Goal: Check status: Check status

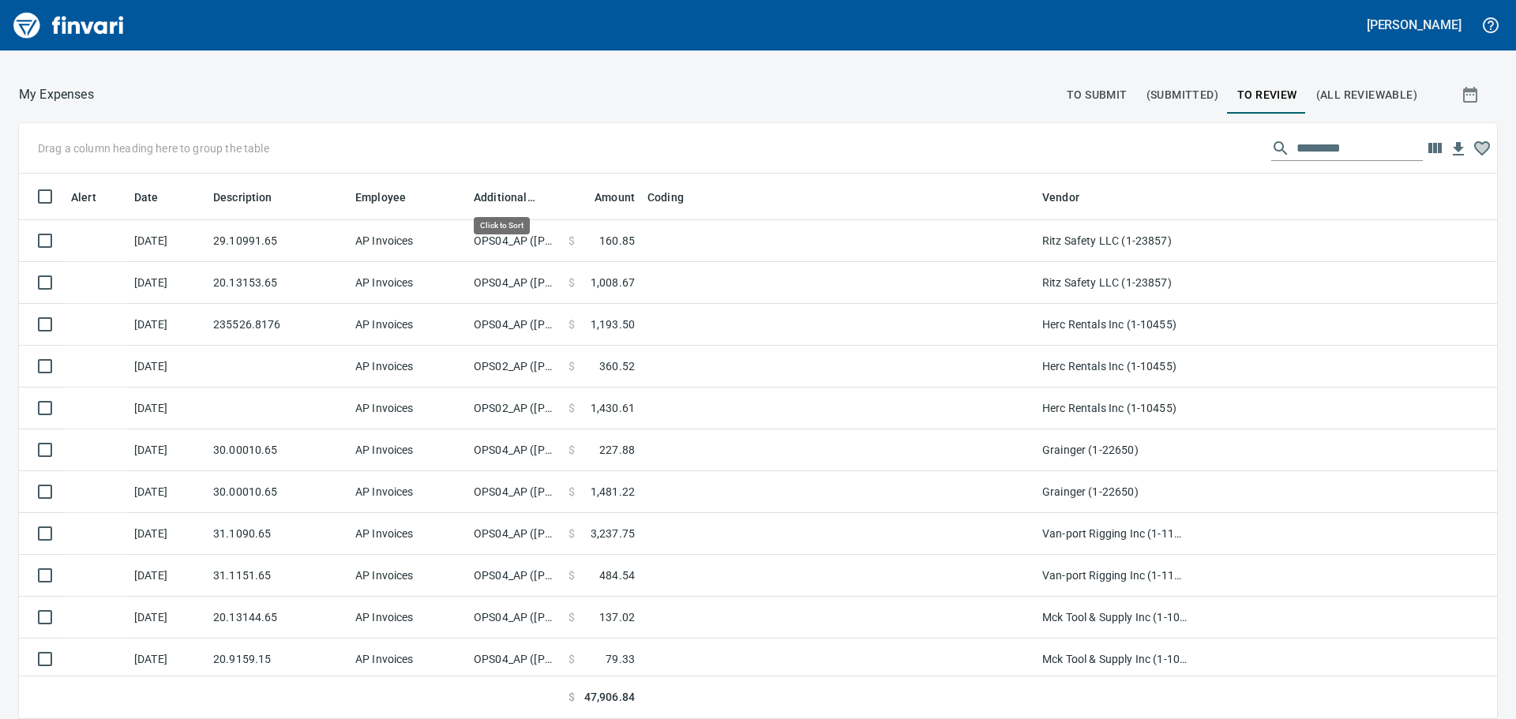
scroll to position [534, 1443]
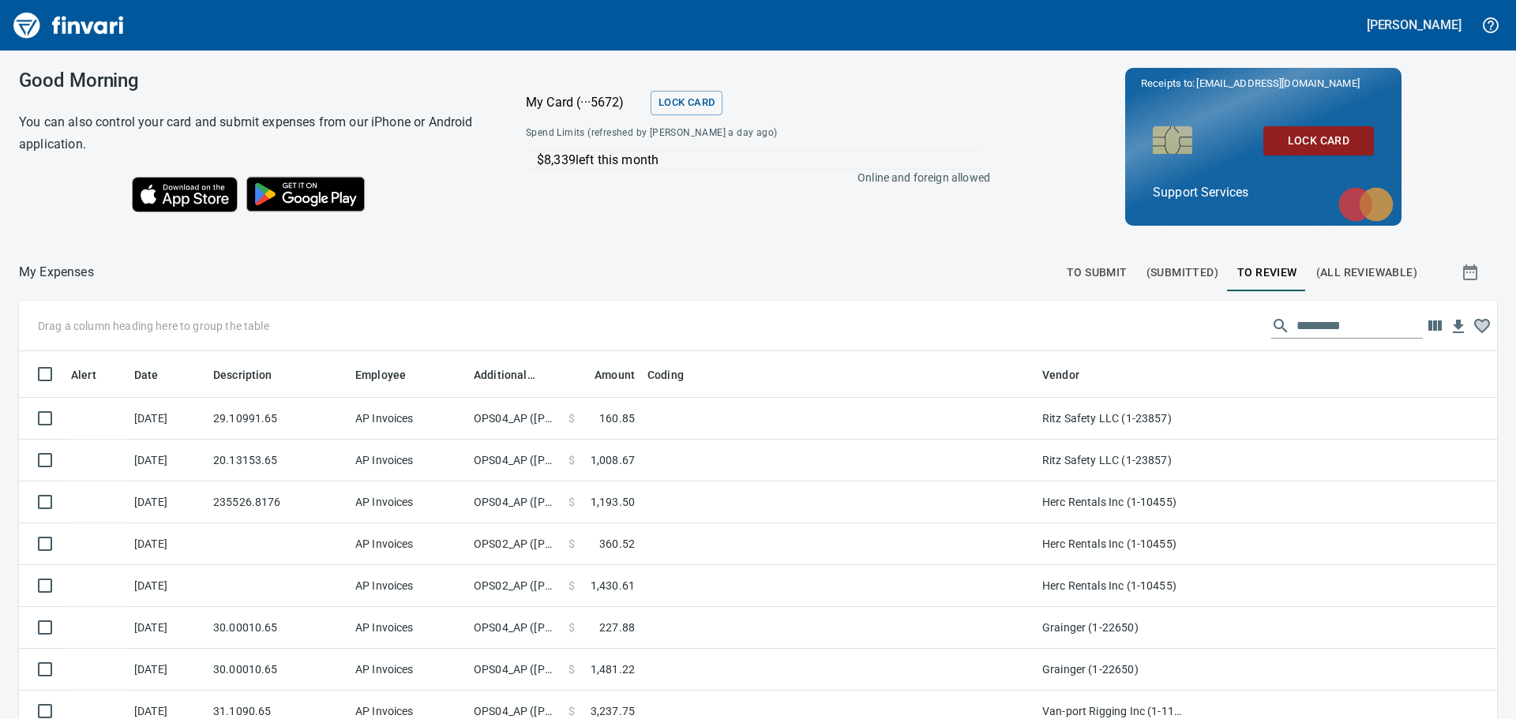
click at [1174, 276] on span "(Submitted)" at bounding box center [1183, 273] width 72 height 20
click at [1082, 274] on span "To Submit" at bounding box center [1097, 273] width 61 height 20
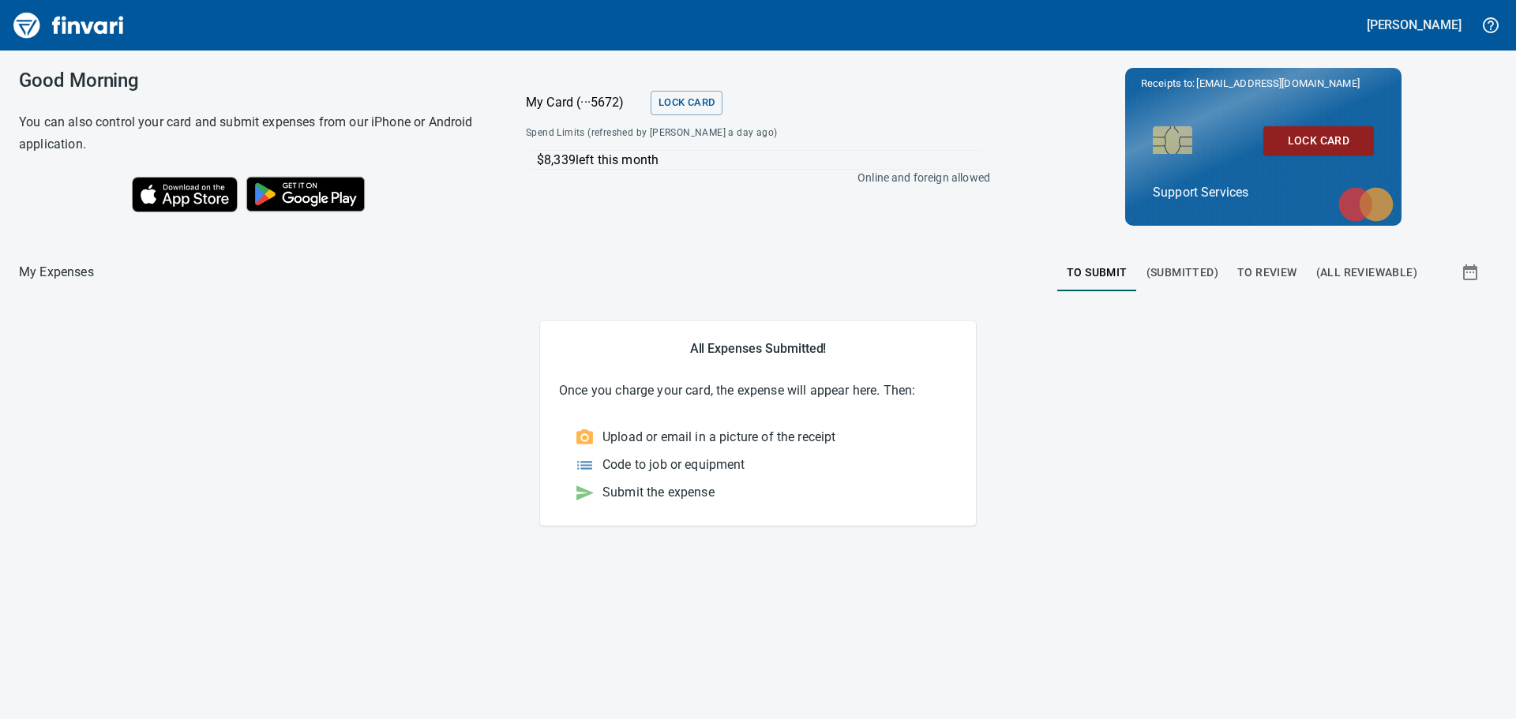
click at [1165, 280] on span "(Submitted)" at bounding box center [1183, 273] width 72 height 20
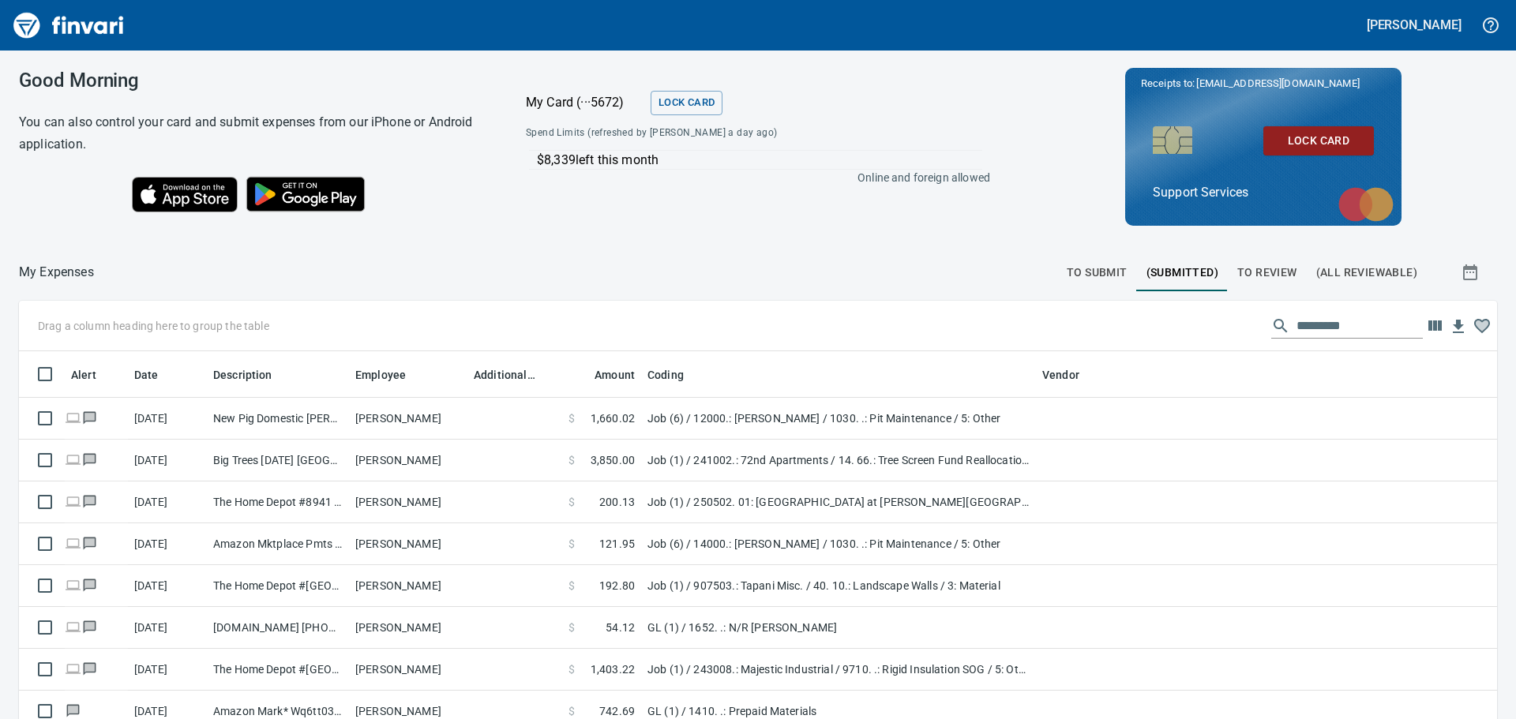
scroll to position [534, 1443]
click at [1269, 266] on span "To Review" at bounding box center [1267, 273] width 60 height 20
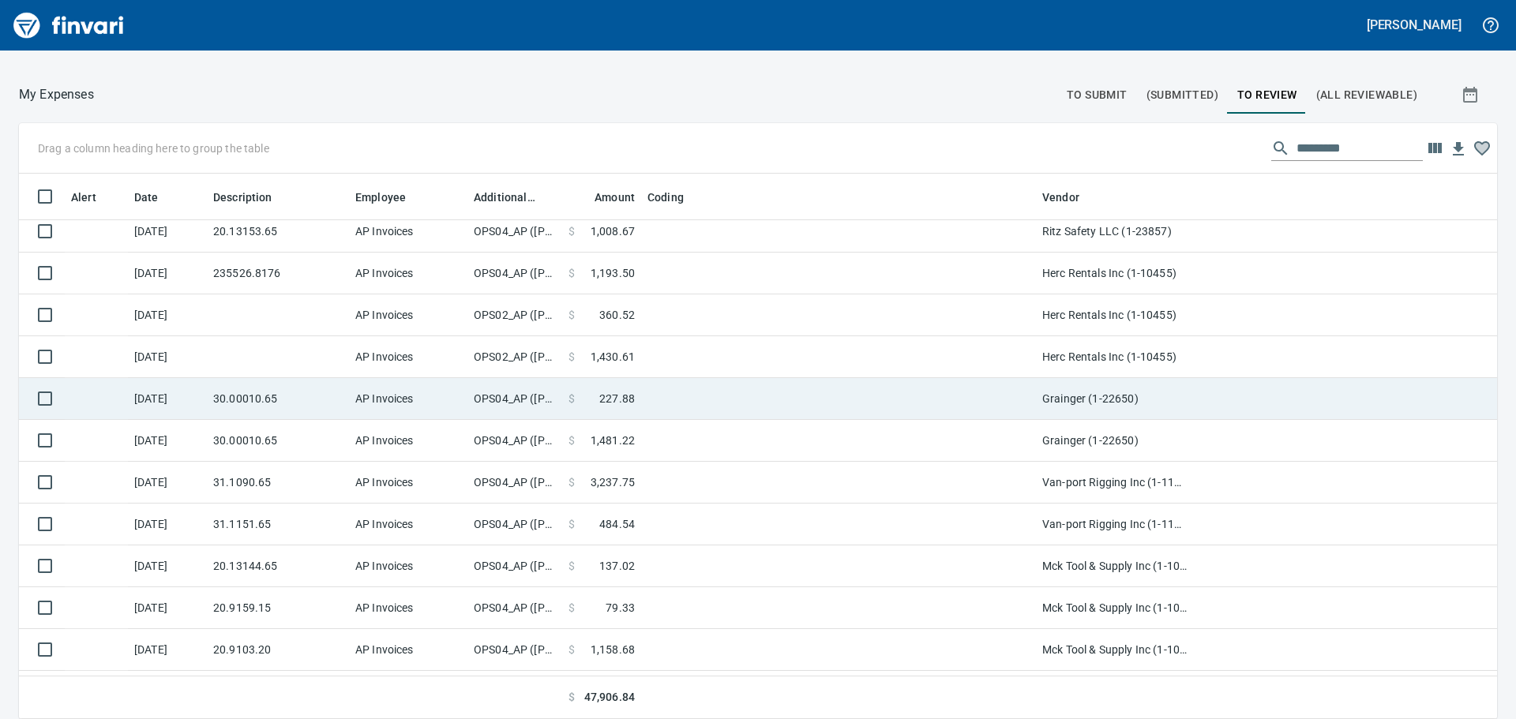
scroll to position [158, 0]
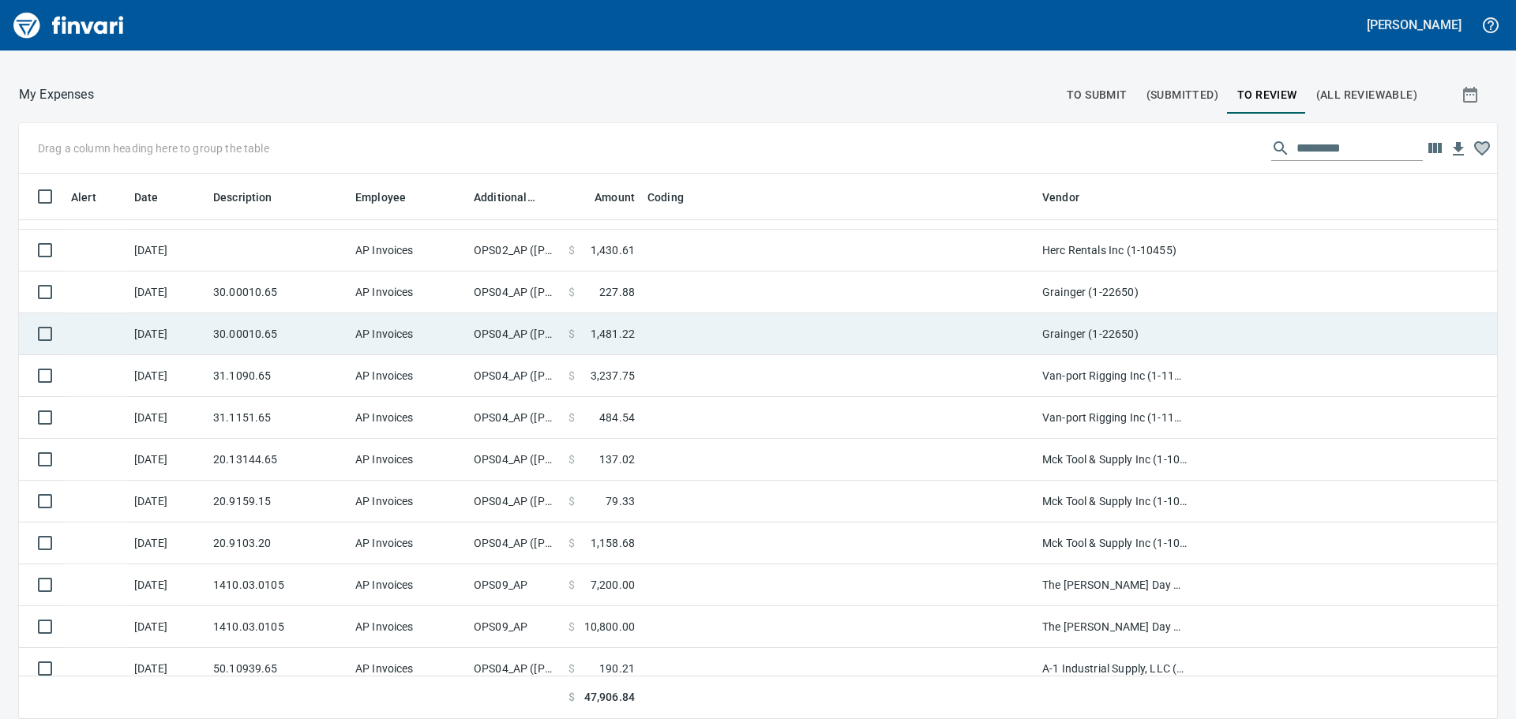
click at [644, 332] on td at bounding box center [838, 335] width 395 height 42
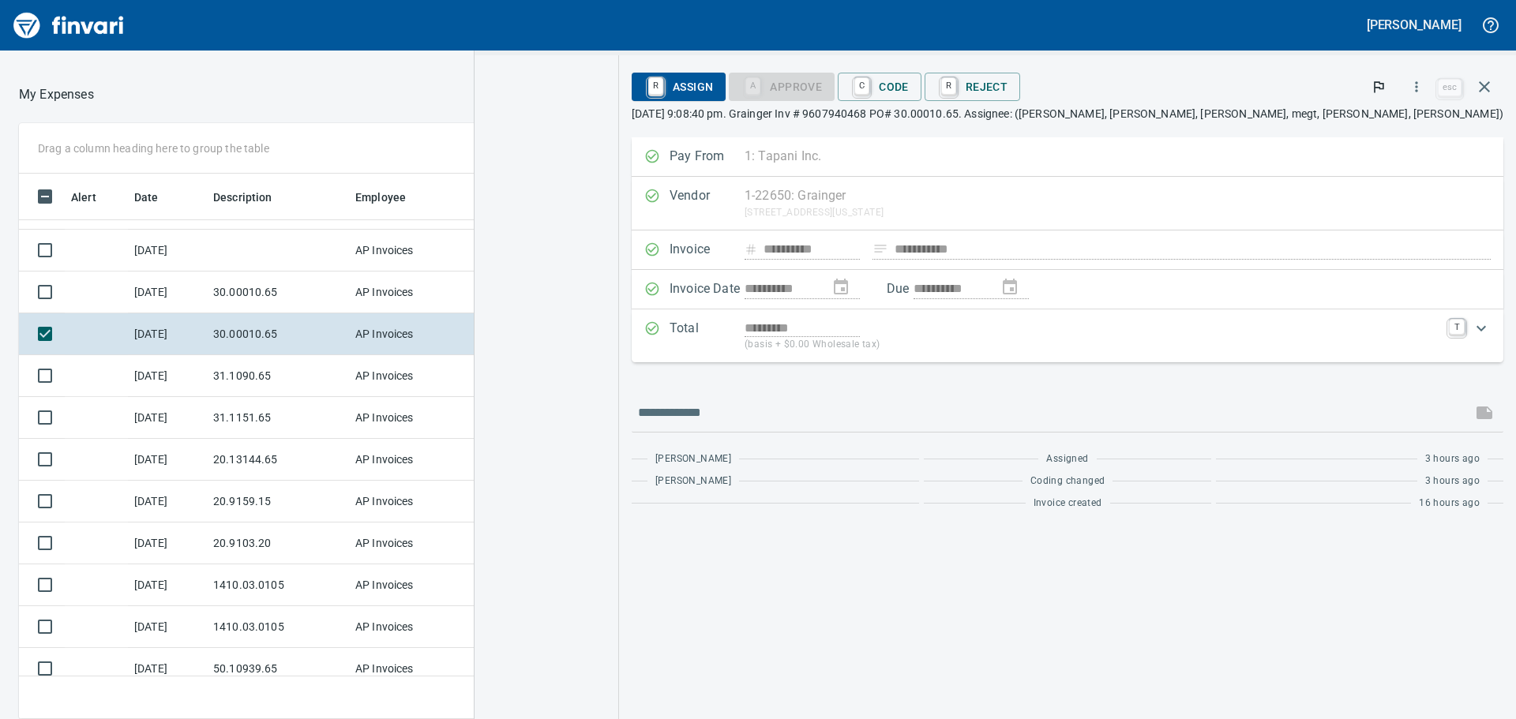
scroll to position [522, 1048]
click at [588, 131] on img "button" at bounding box center [546, 134] width 83 height 107
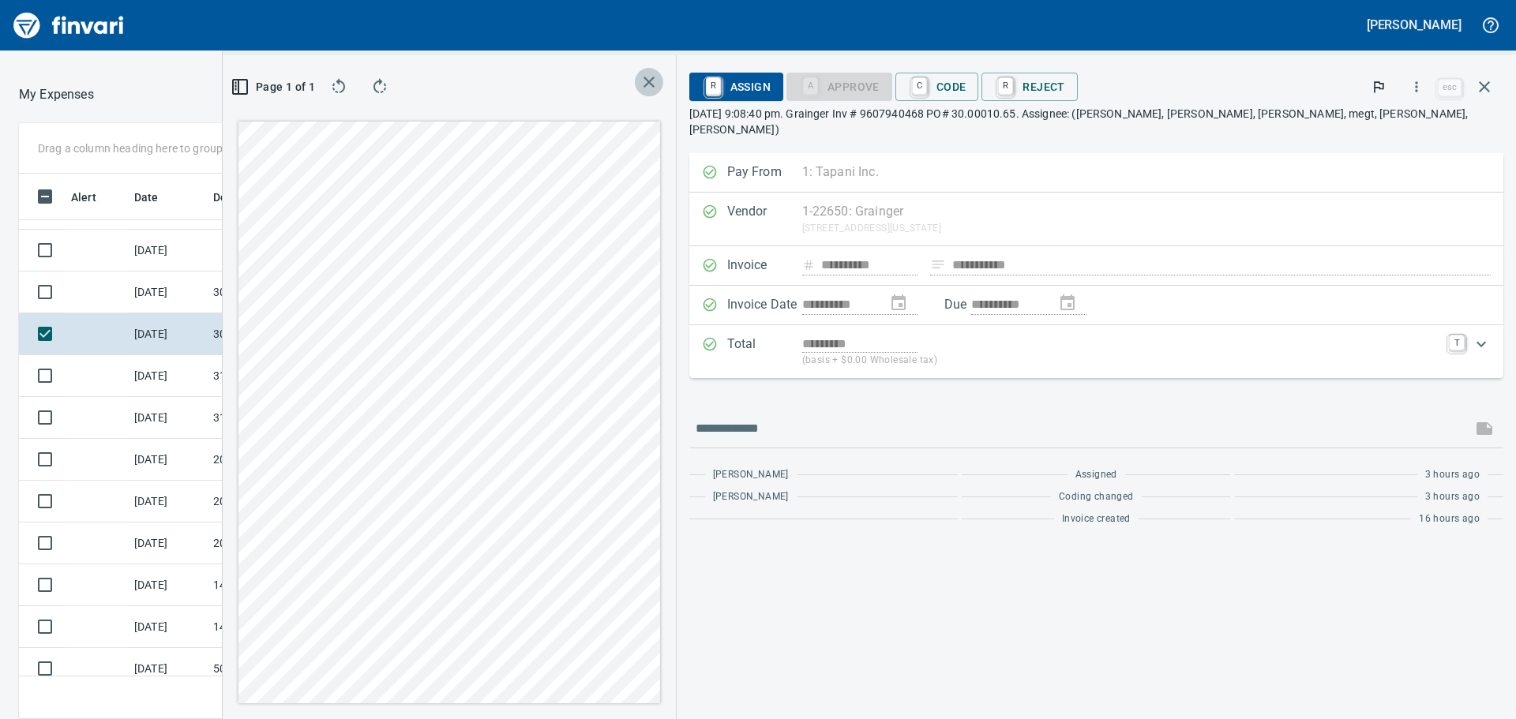
click at [660, 79] on span "button" at bounding box center [649, 82] width 22 height 19
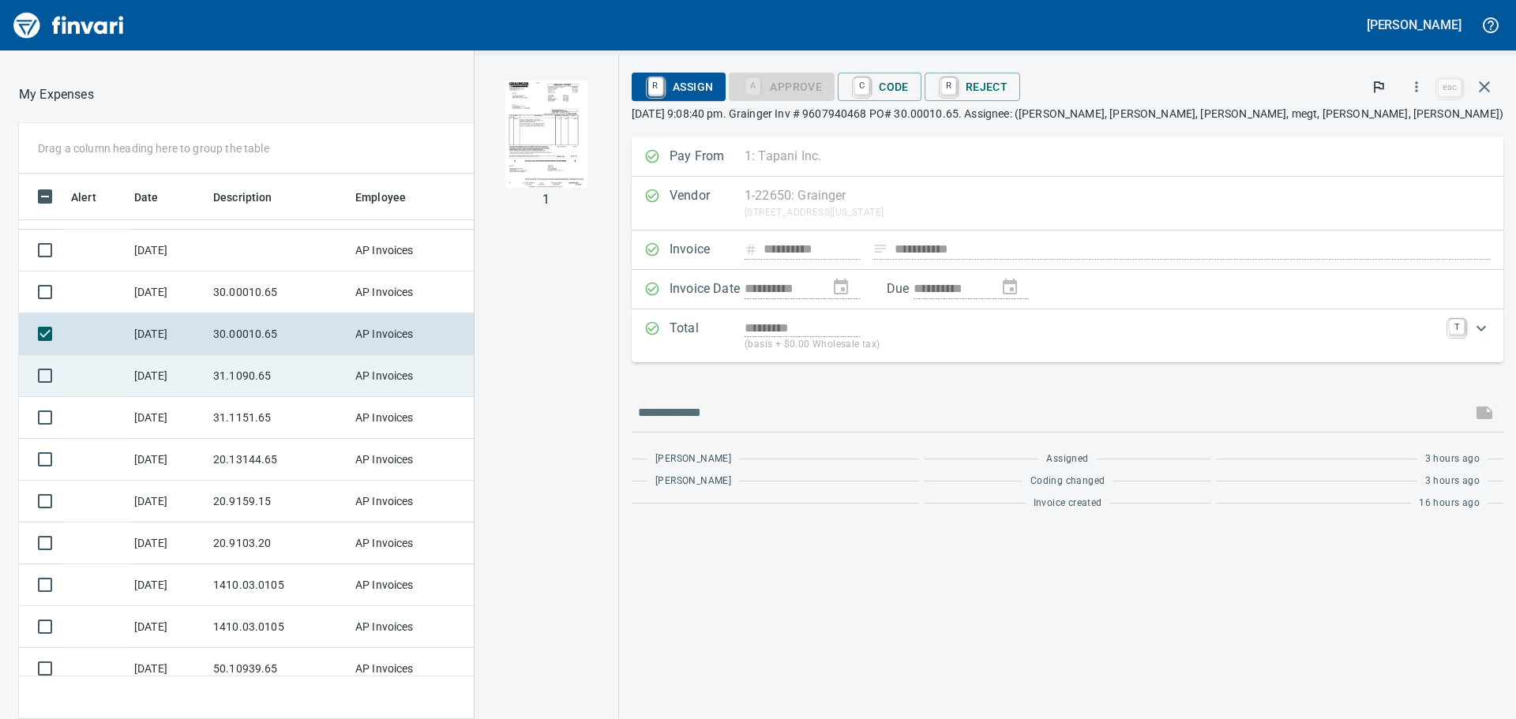
click at [600, 387] on td "$ 3,237.75" at bounding box center [601, 376] width 79 height 42
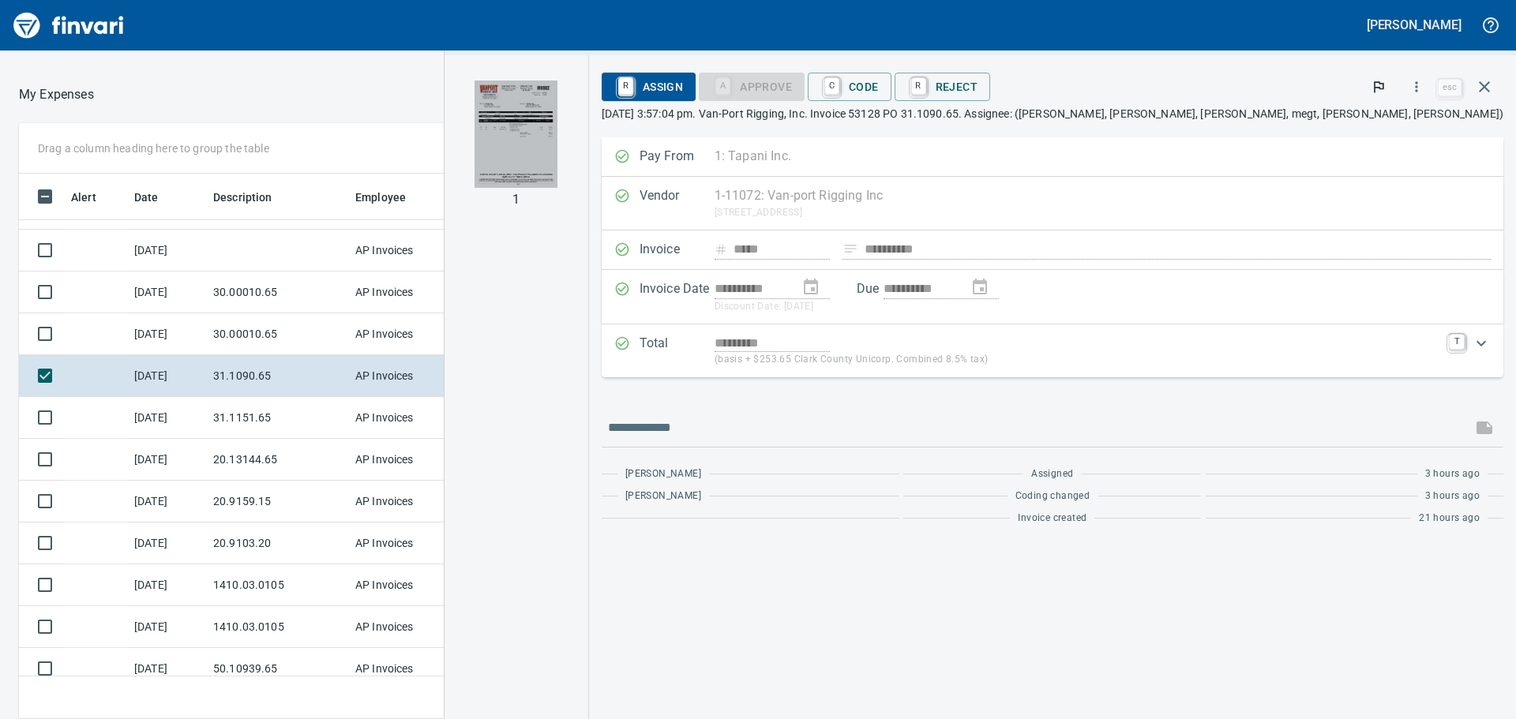
click at [558, 139] on img "button" at bounding box center [516, 134] width 83 height 107
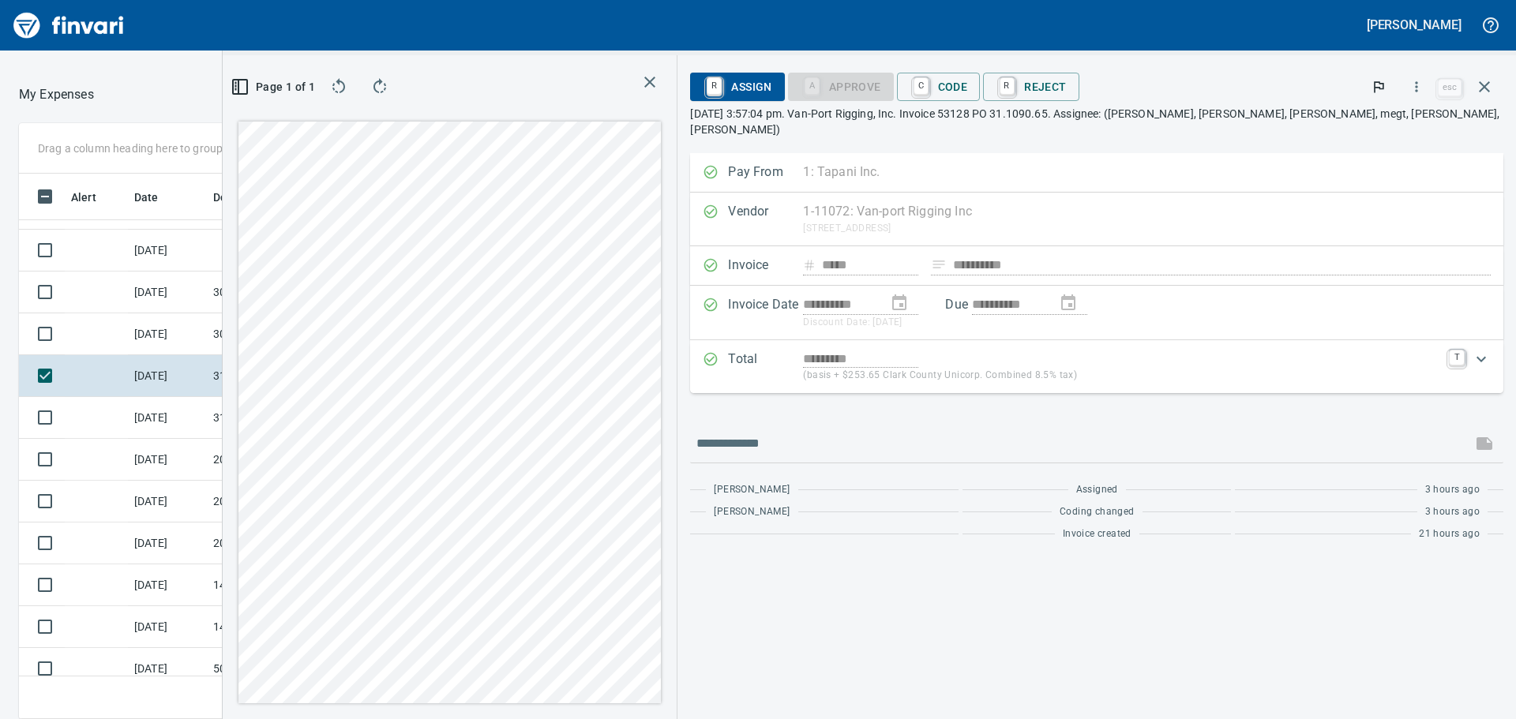
click at [659, 87] on icon "button" at bounding box center [649, 82] width 19 height 19
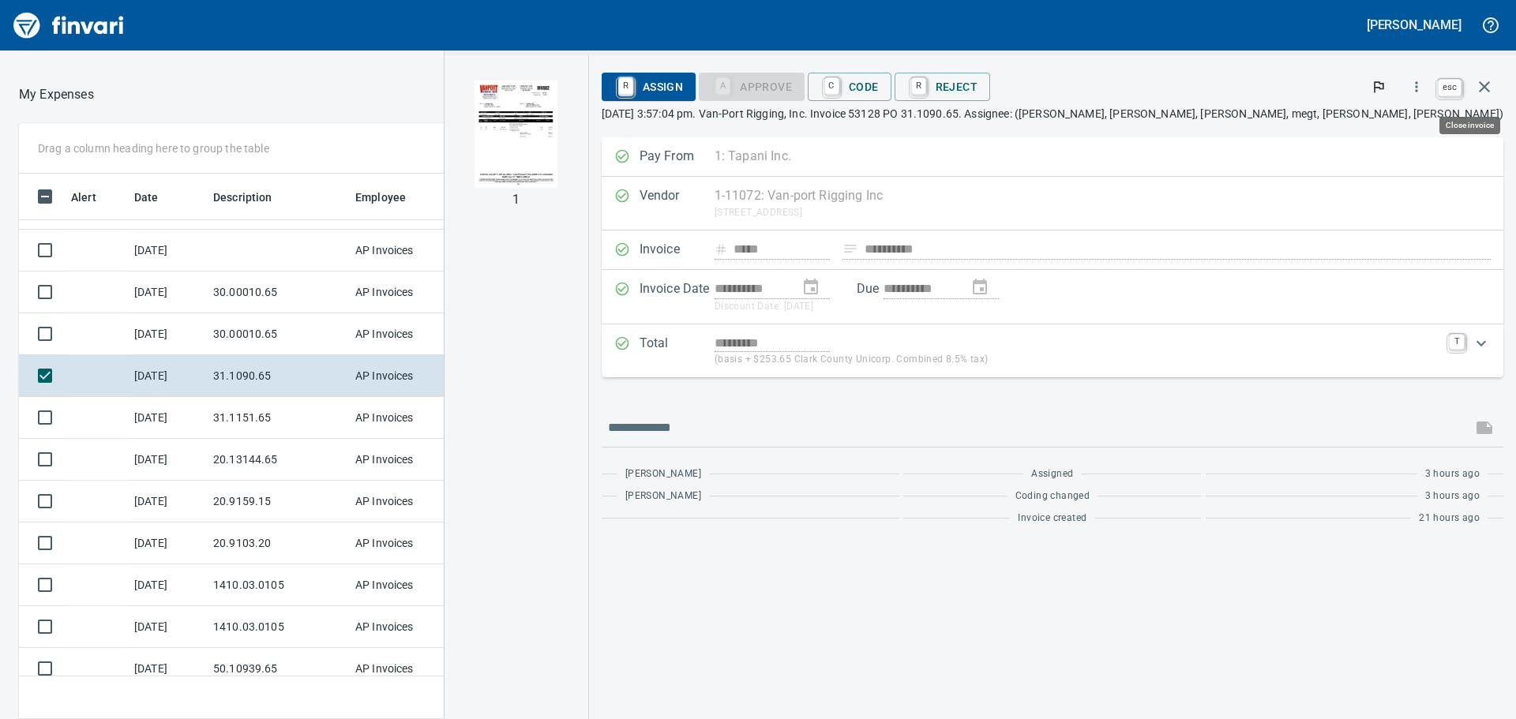
scroll to position [522, 1048]
click at [1484, 84] on icon "button" at bounding box center [1484, 86] width 19 height 19
